Goal: Task Accomplishment & Management: Use online tool/utility

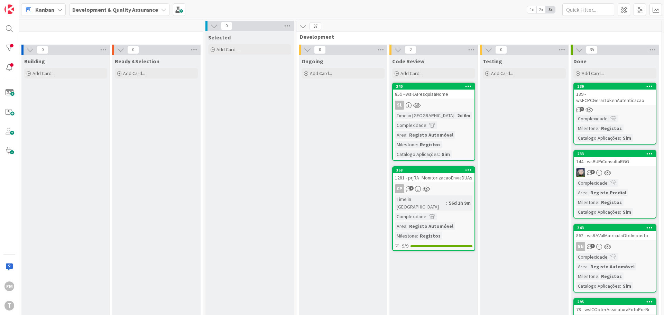
click at [449, 103] on div "SL" at bounding box center [434, 105] width 82 height 9
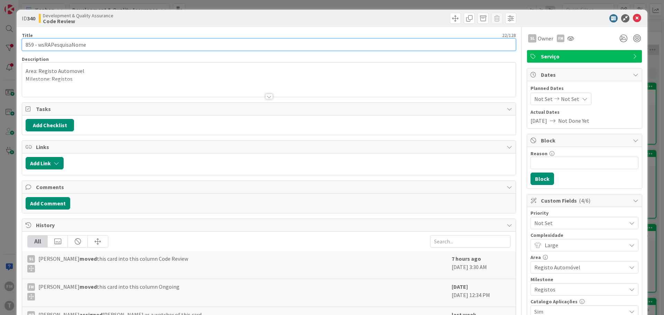
click at [61, 45] on input "859 - wsRAPesquisaNome" at bounding box center [269, 44] width 494 height 12
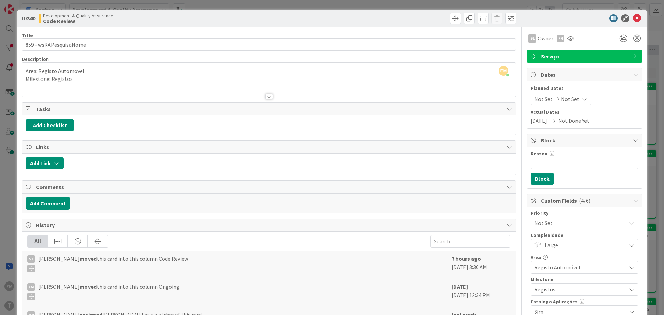
click at [119, 29] on div "Title 22 / 128 859 - wsRAPesquisaNome Description FM [PERSON_NAME] just joined …" at bounding box center [269, 224] width 494 height 395
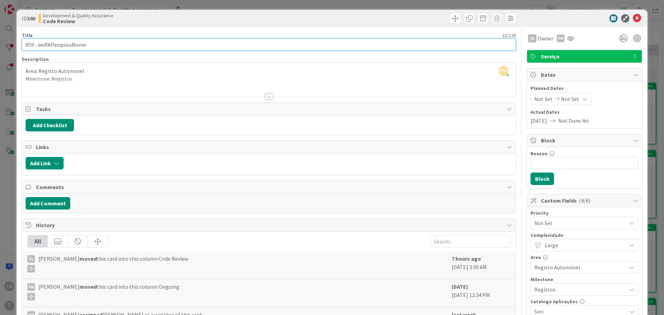
click at [57, 45] on input "859 - wsRAPesquisaNome" at bounding box center [269, 44] width 494 height 12
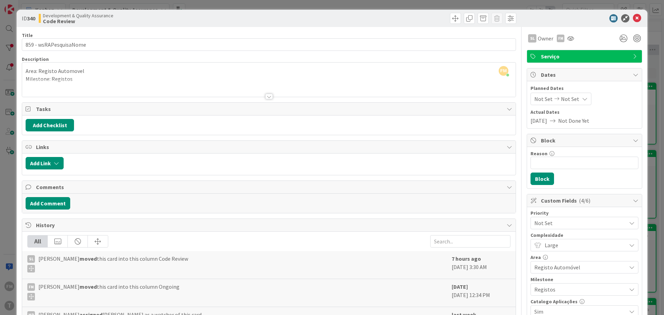
click at [254, 96] on div at bounding box center [268, 88] width 493 height 18
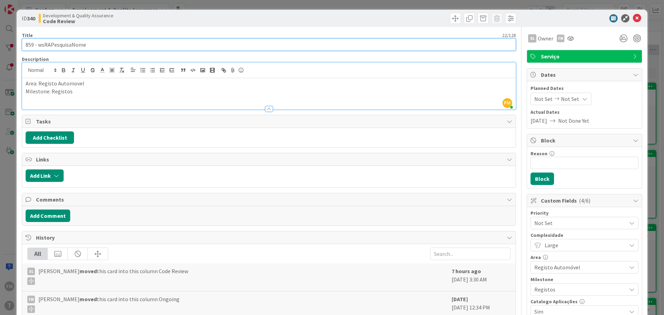
click at [74, 45] on input "859 - wsRAPesquisaNome" at bounding box center [269, 44] width 494 height 12
click at [73, 45] on input "859 - wsRAPesquisaNome" at bounding box center [269, 44] width 494 height 12
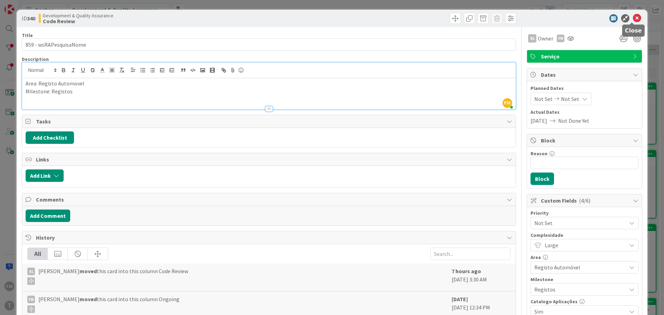
click at [632, 18] on icon at bounding box center [636, 18] width 8 height 8
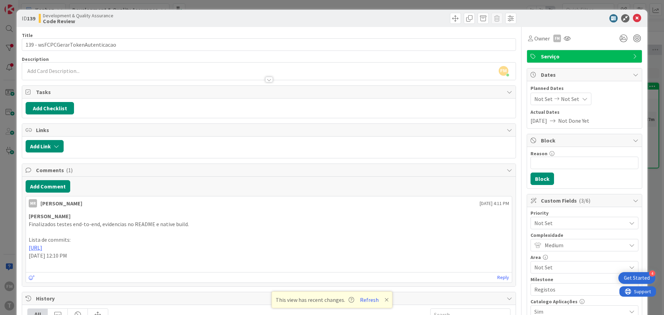
scroll to position [0, 117]
click at [385, 301] on icon at bounding box center [386, 300] width 4 height 6
